Goal: Information Seeking & Learning: Find specific fact

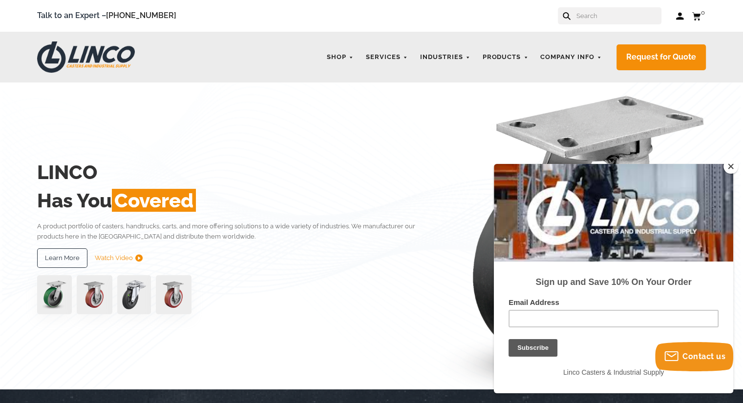
click at [609, 14] on input "text" at bounding box center [618, 15] width 86 height 17
type input "m"
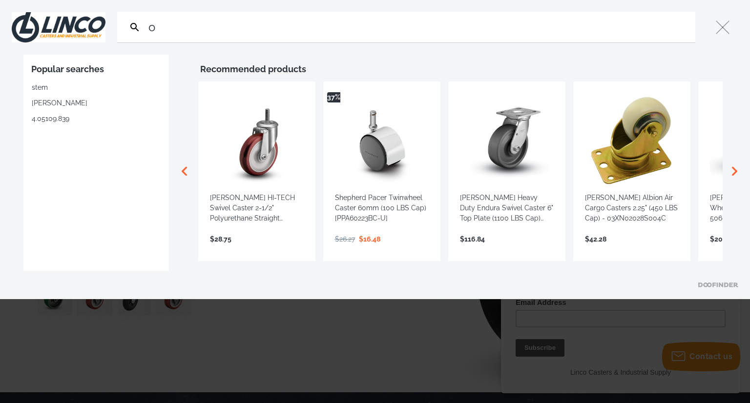
type input "ov"
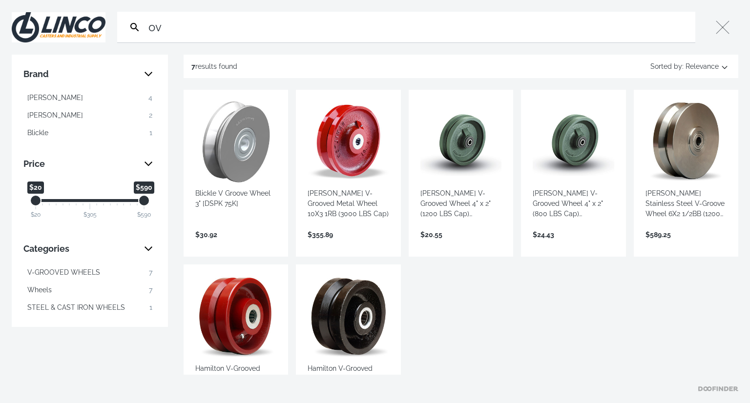
type input "o"
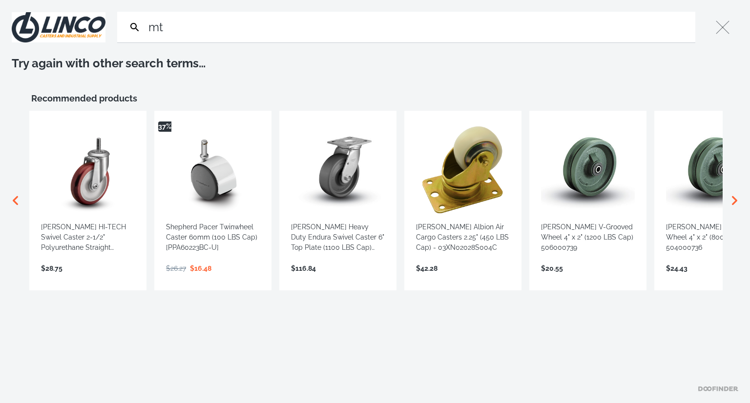
type input "m"
type input "tugger"
click at [735, 194] on icon "Scroll right" at bounding box center [735, 201] width 20 height 20
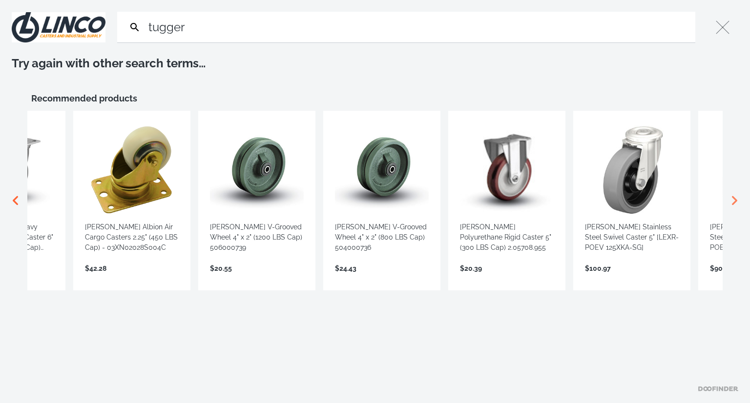
click at [735, 194] on icon "Scroll right" at bounding box center [735, 201] width 20 height 20
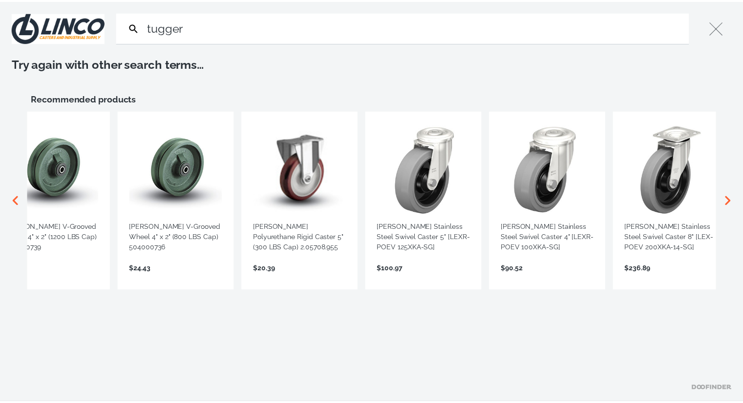
scroll to position [0, 552]
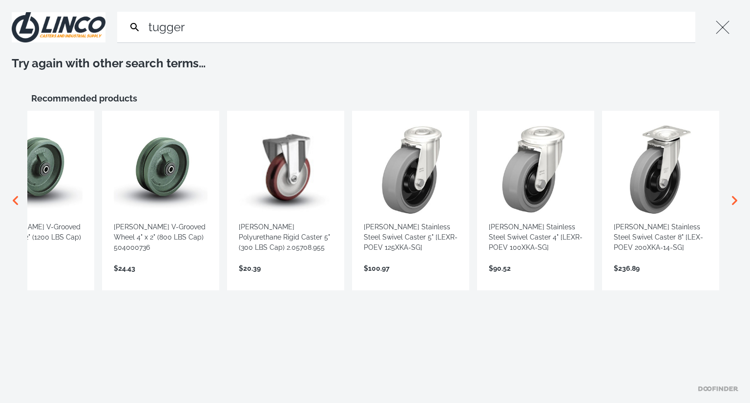
click at [714, 25] on button "Close" at bounding box center [722, 27] width 31 height 31
